Goal: Use online tool/utility: Utilize a website feature to perform a specific function

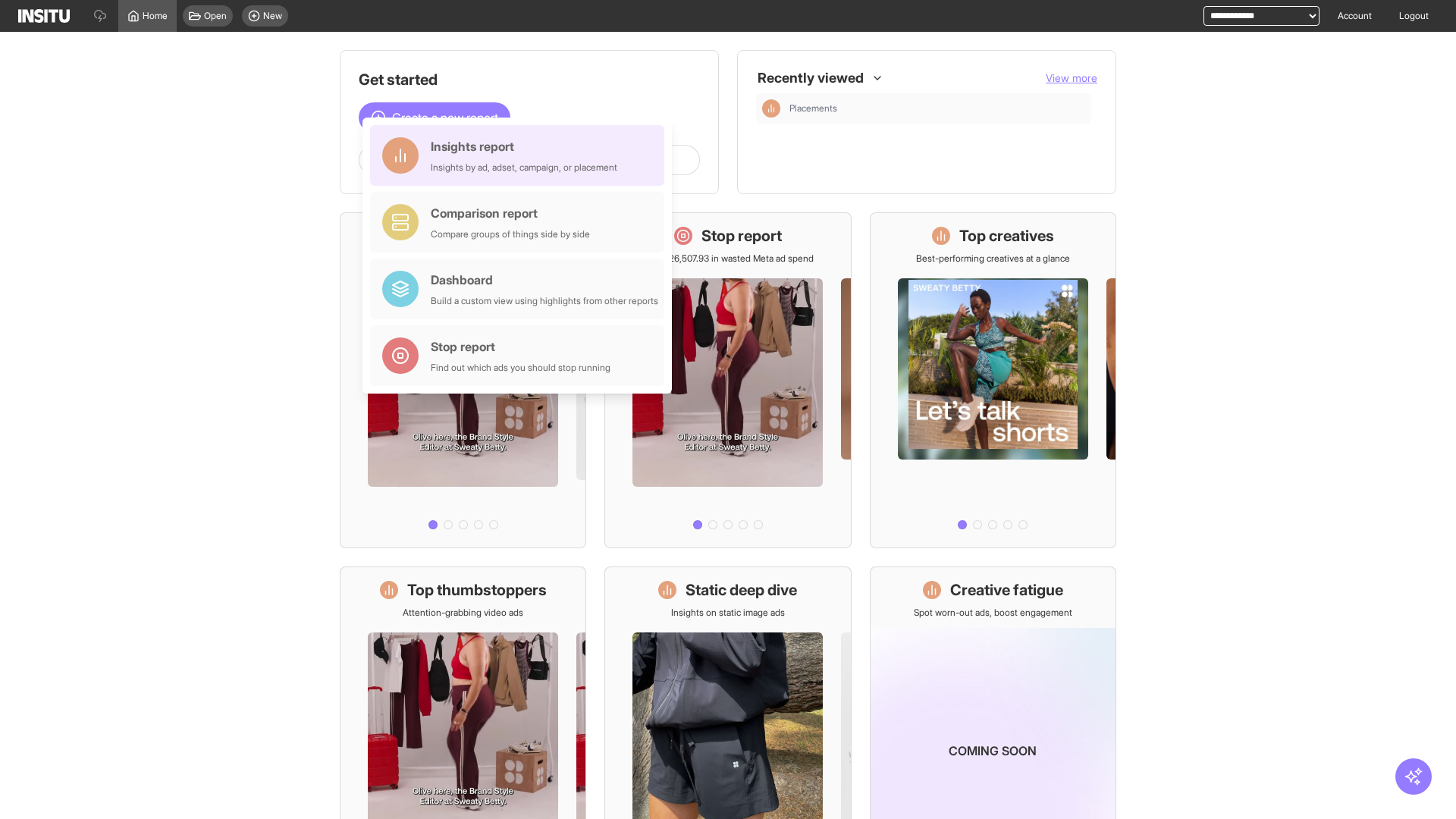
click at [521, 155] on div "Insights report Insights by ad, adset, campaign, or placement" at bounding box center [524, 155] width 186 height 37
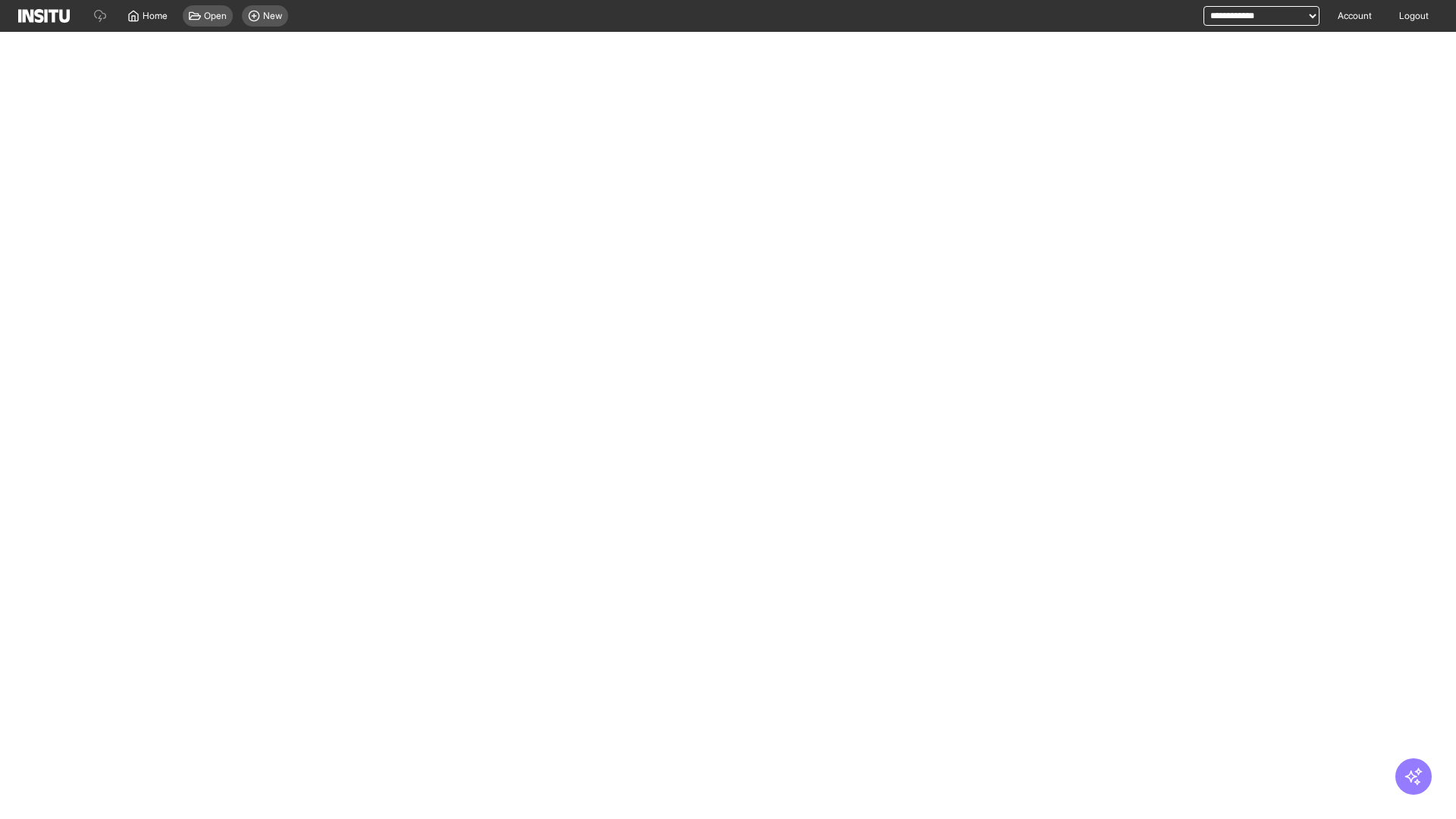
select select "**"
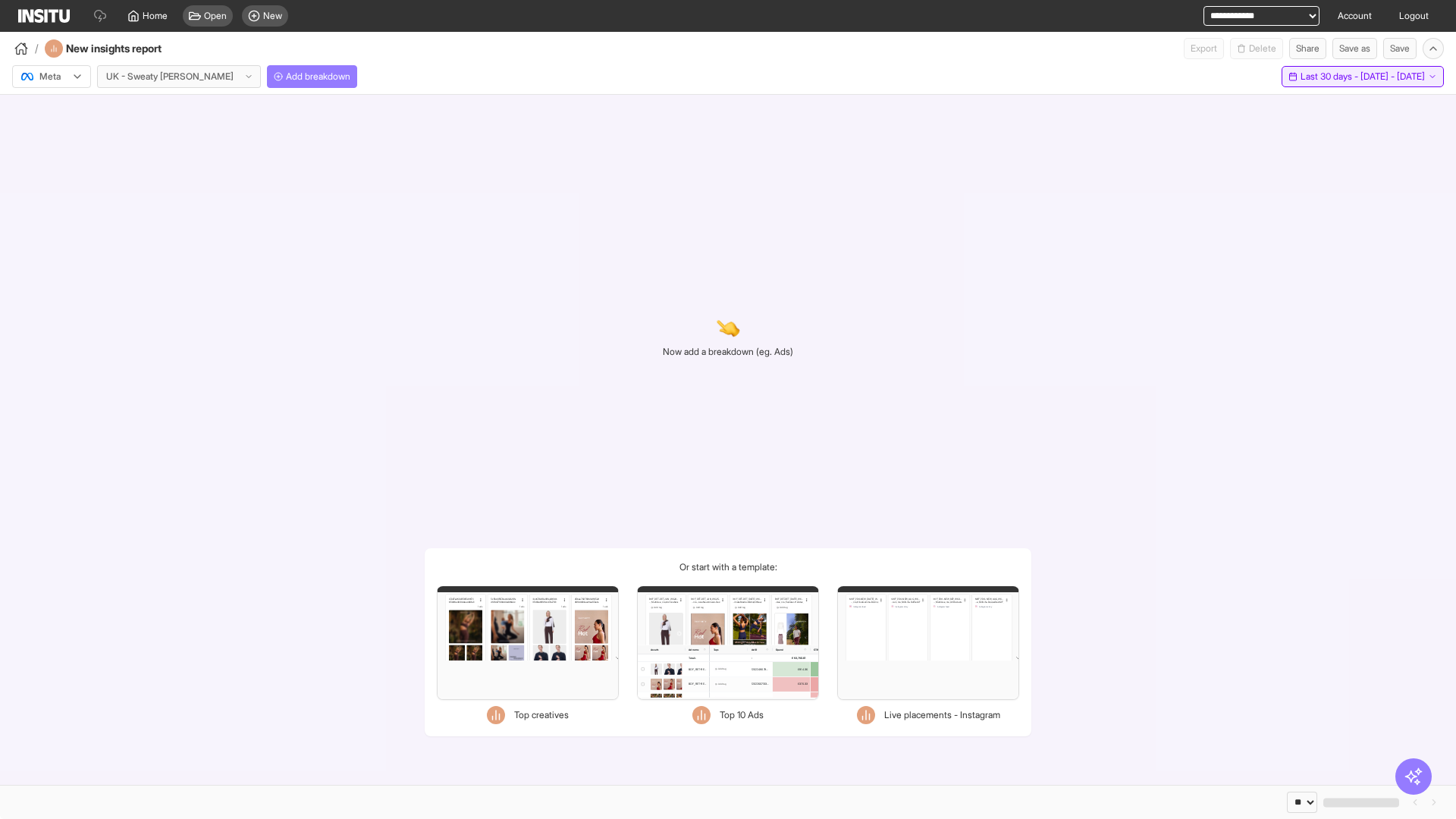
click at [1333, 76] on span "Last 30 days - [DATE] - [DATE]" at bounding box center [1362, 76] width 124 height 13
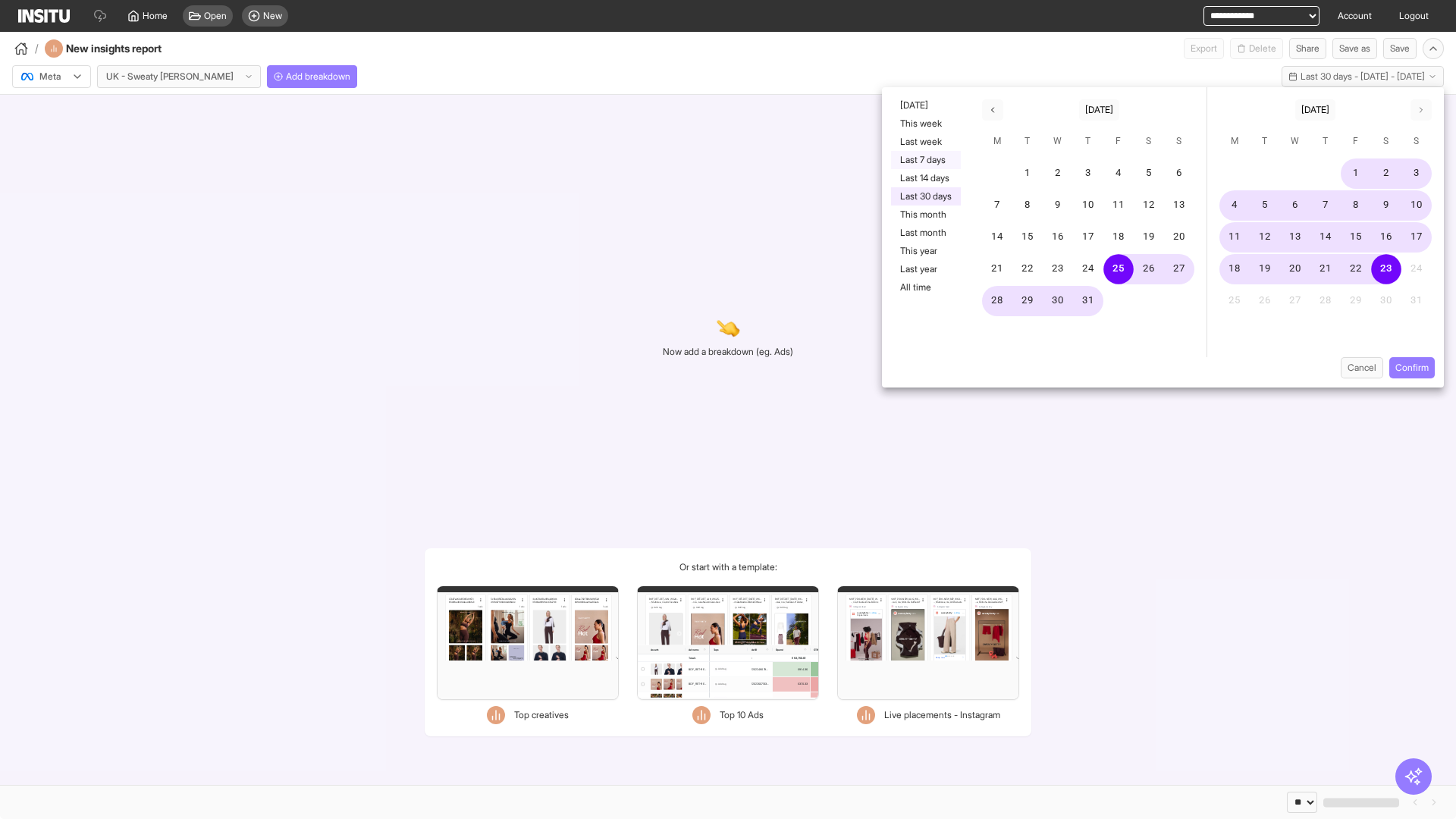
click at [925, 160] on button "Last 7 days" at bounding box center [926, 159] width 69 height 18
